Goal: Use online tool/utility: Utilize a website feature to perform a specific function

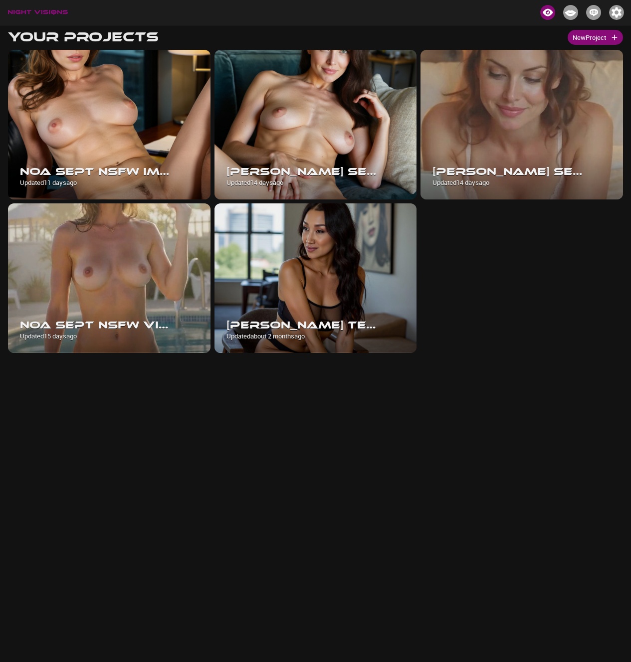
click at [558, 277] on div "Noa Sept NSFW Images Updated [DATE] [PERSON_NAME] Sept NSFW Images Updated [DAT…" at bounding box center [313, 199] width 619 height 307
click at [348, 283] on img at bounding box center [315, 278] width 202 height 150
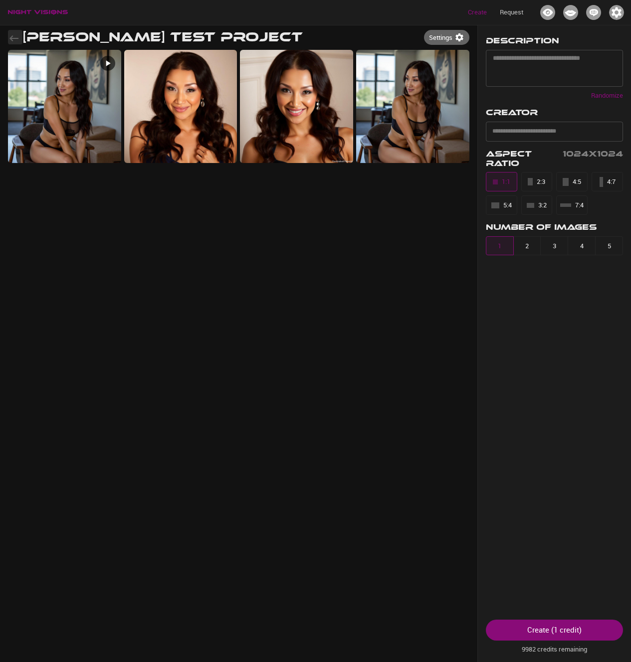
click at [16, 35] on icon "button" at bounding box center [14, 38] width 12 height 12
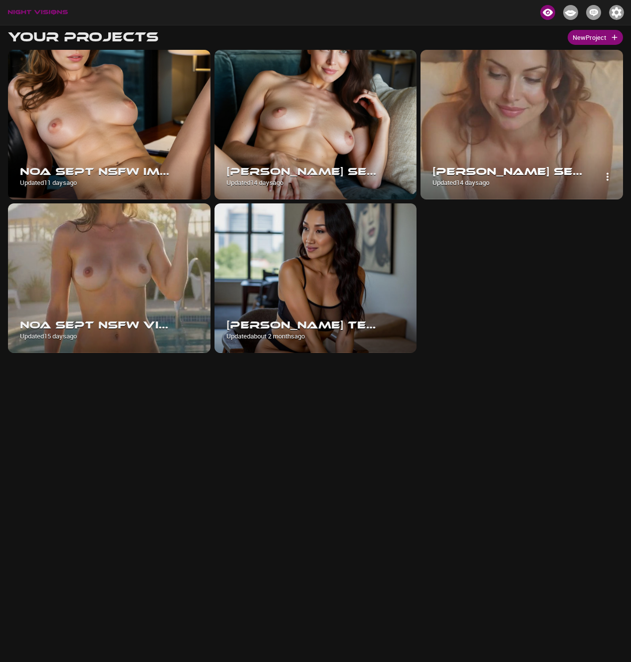
click at [505, 111] on img at bounding box center [521, 125] width 202 height 150
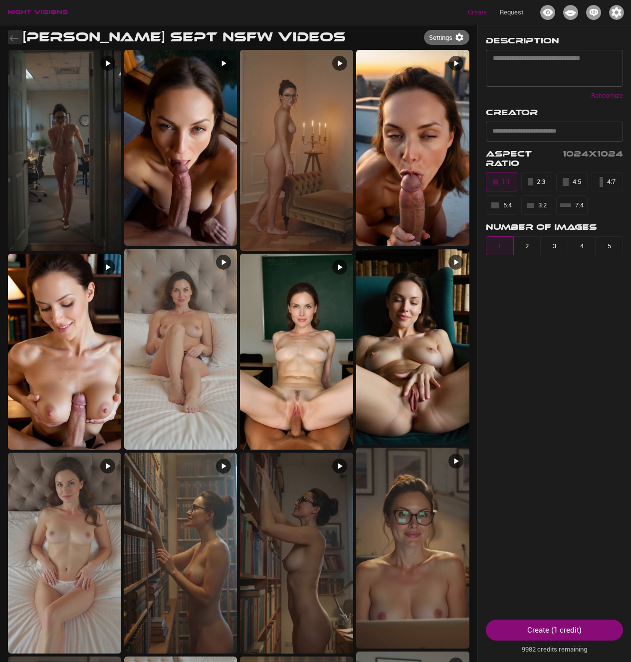
click at [14, 35] on icon "button" at bounding box center [14, 38] width 12 height 12
